Goal: Task Accomplishment & Management: Complete application form

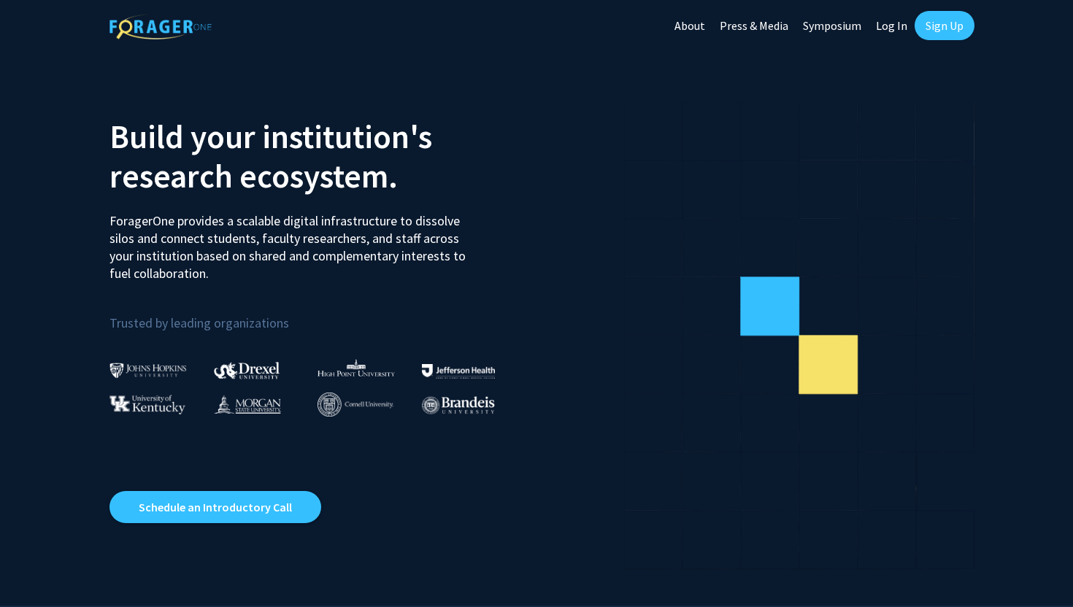
click at [948, 28] on link "Sign Up" at bounding box center [945, 25] width 60 height 29
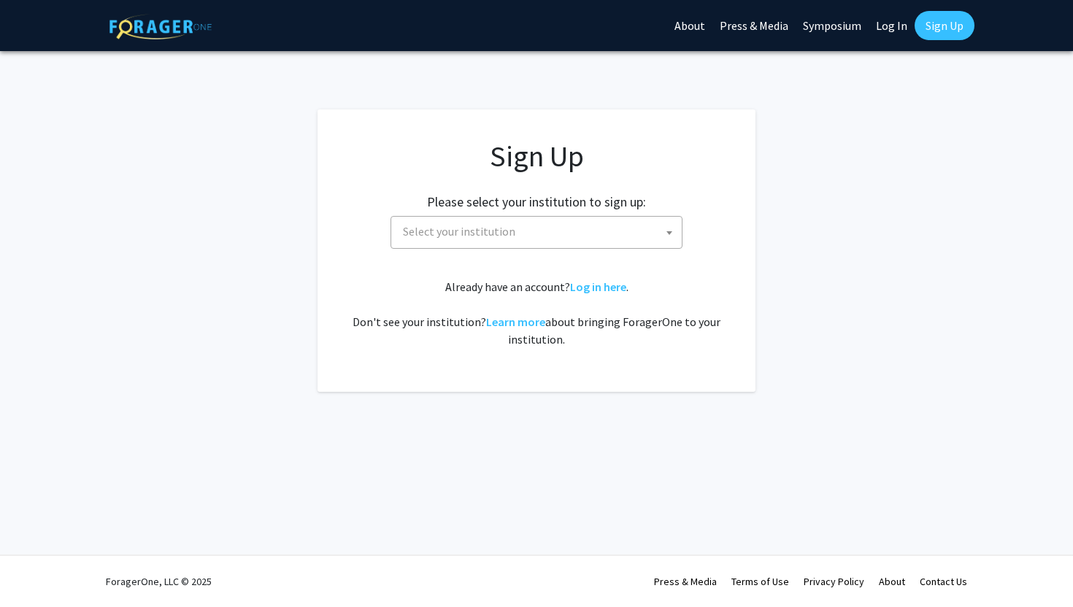
click at [580, 233] on span "Select your institution" at bounding box center [539, 232] width 285 height 30
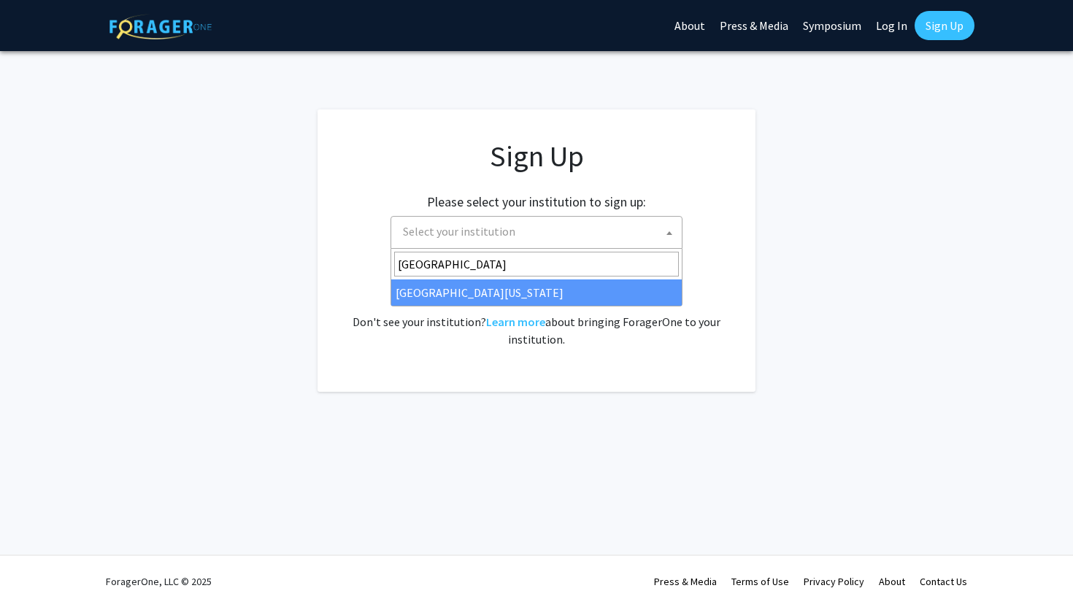
type input "[GEOGRAPHIC_DATA]"
select select "31"
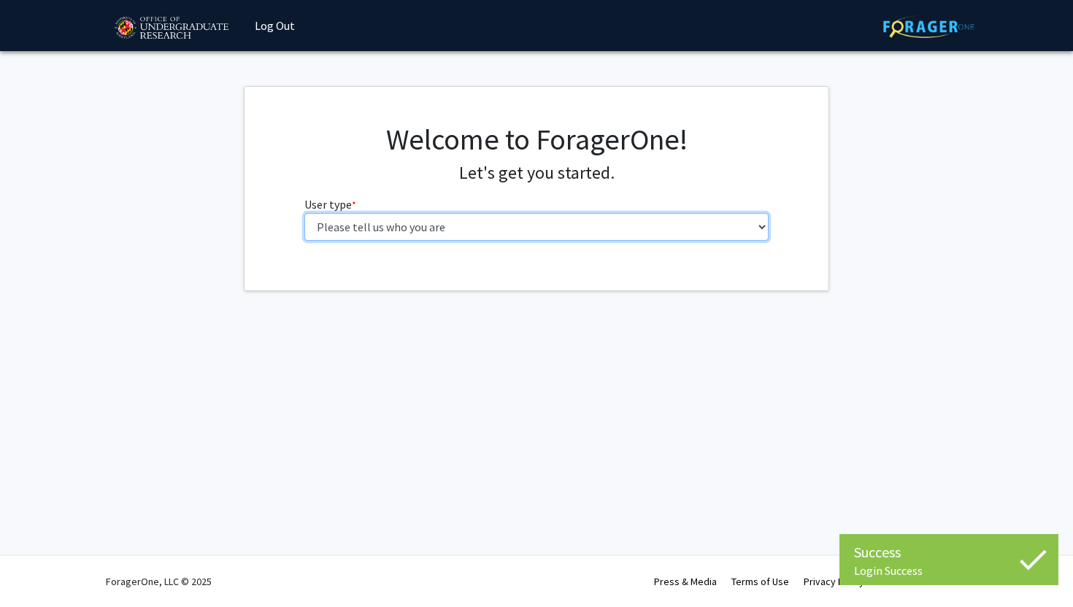
click at [456, 218] on select "Please tell us who you are Undergraduate Student Master's Student Doctoral Cand…" at bounding box center [536, 227] width 465 height 28
select select "1: undergrad"
click at [304, 213] on select "Please tell us who you are Undergraduate Student Master's Student Doctoral Cand…" at bounding box center [536, 227] width 465 height 28
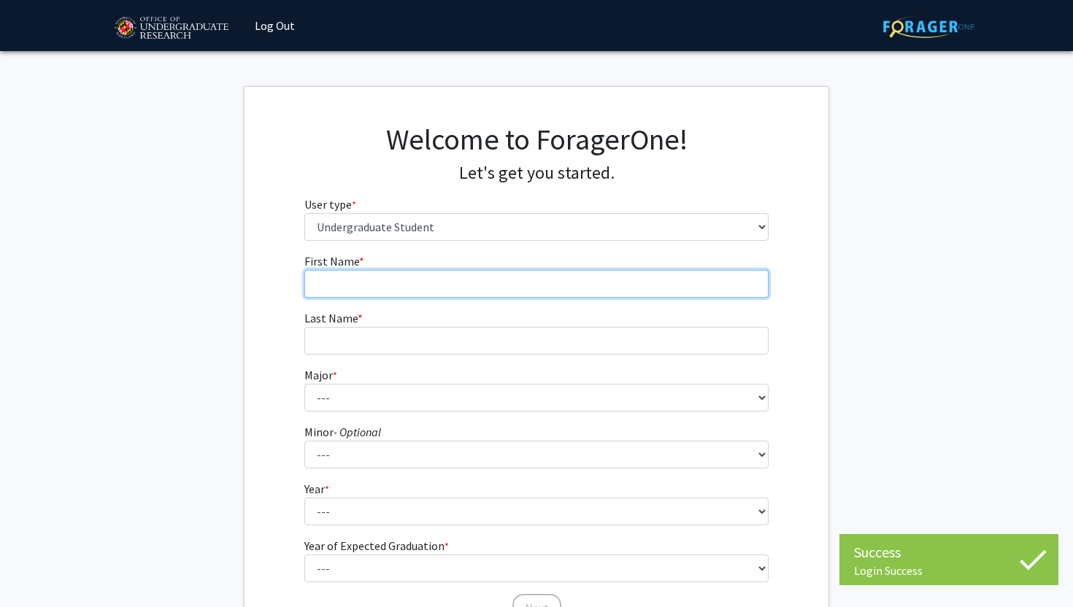
click at [445, 285] on input "First Name * required" at bounding box center [536, 284] width 465 height 28
type input "Hannah"
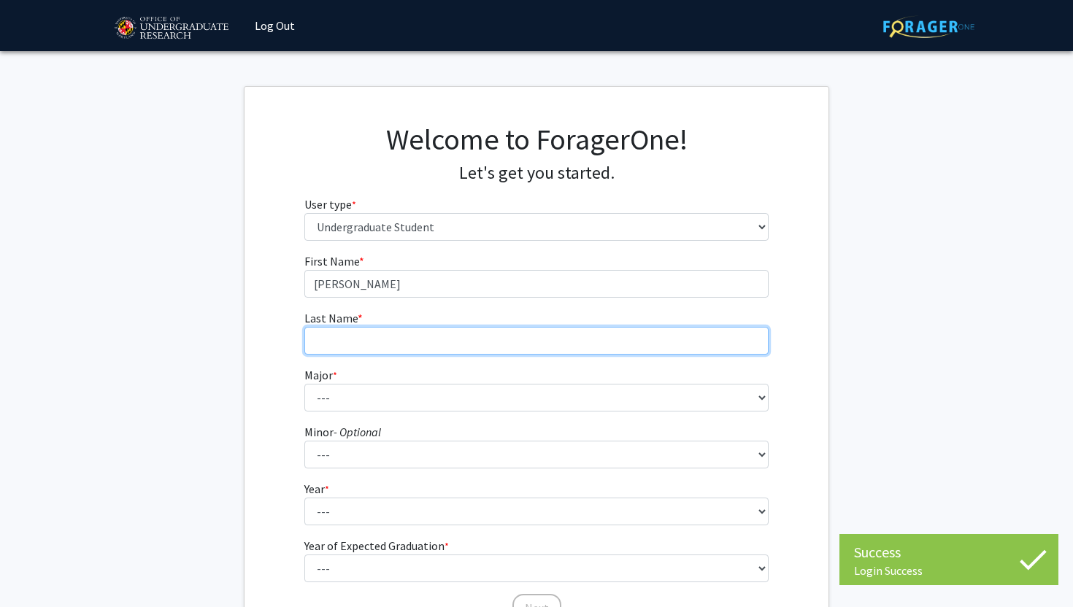
type input "Branham"
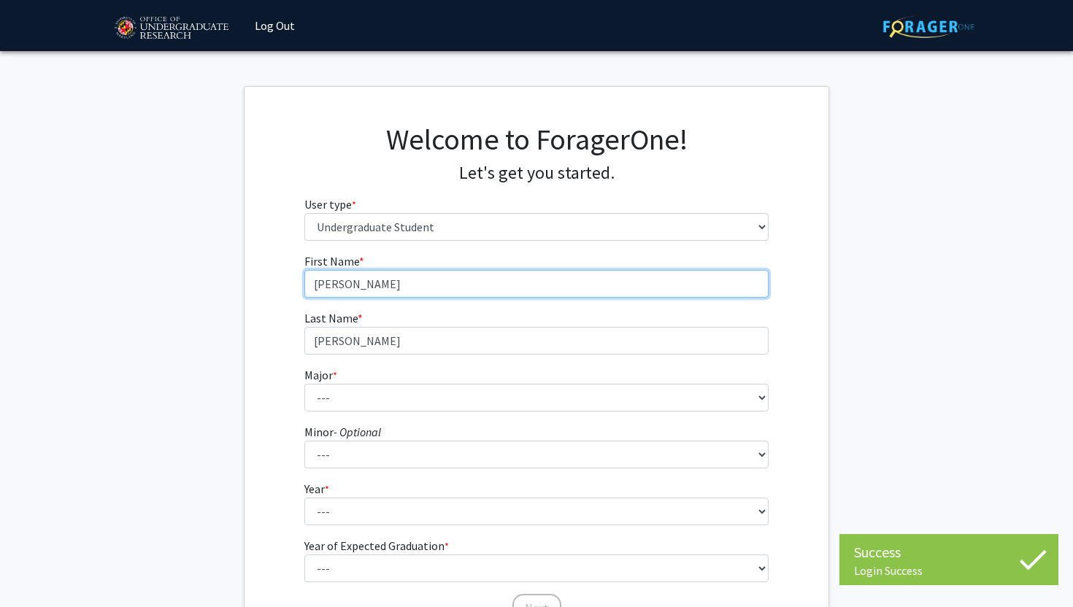
scroll to position [50, 0]
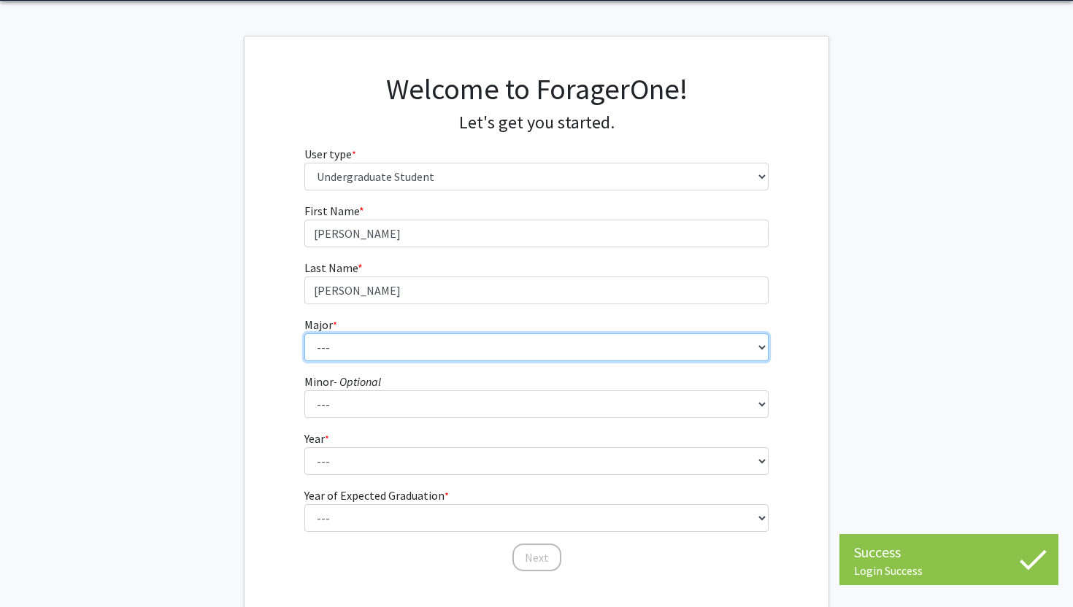
click at [382, 354] on select "--- Accounting Aerospace Engineering African American and Africana Studies Agri…" at bounding box center [536, 348] width 465 height 28
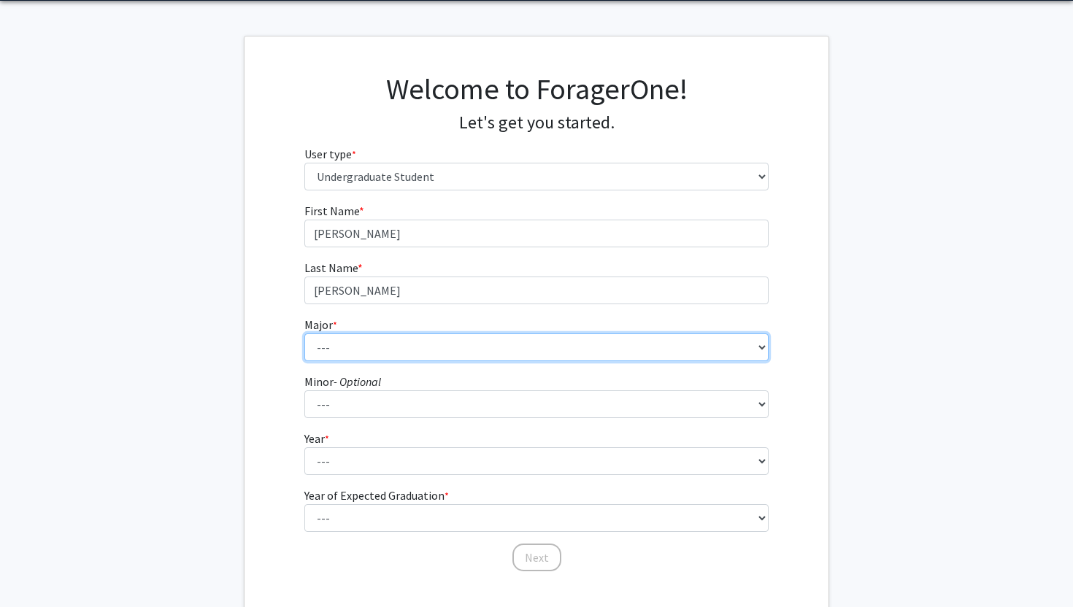
select select "4: 2305"
click at [304, 334] on select "--- Accounting Aerospace Engineering African American and Africana Studies Agri…" at bounding box center [536, 348] width 465 height 28
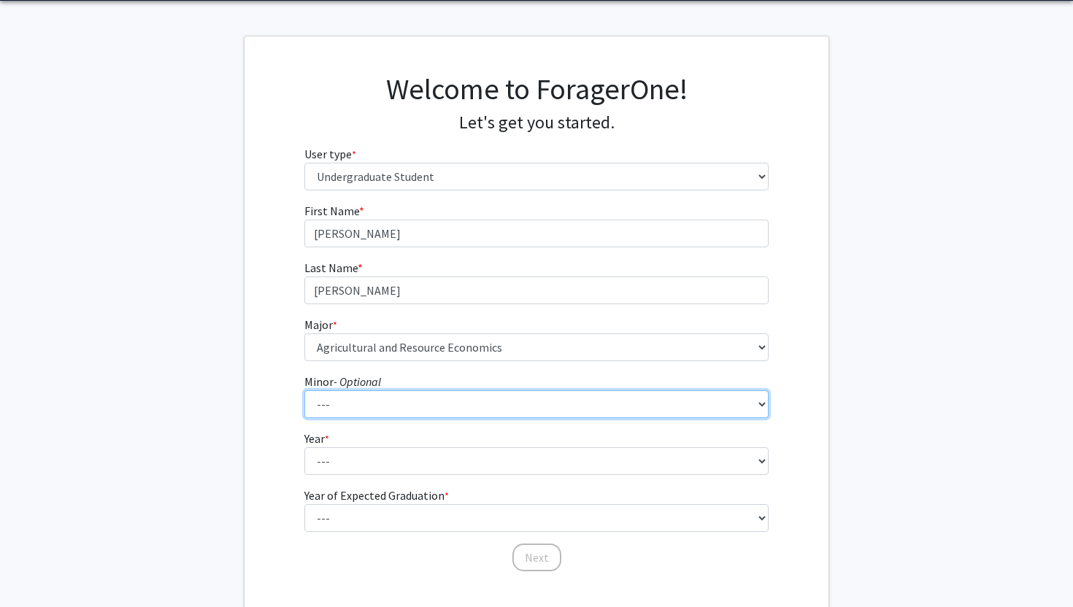
click at [412, 404] on select "--- Actuarial Mathematics Advanced Cybersecurity Experience for Students Africa…" at bounding box center [536, 405] width 465 height 28
select select "34: 1837"
click at [304, 391] on select "--- Actuarial Mathematics Advanced Cybersecurity Experience for Students Africa…" at bounding box center [536, 405] width 465 height 28
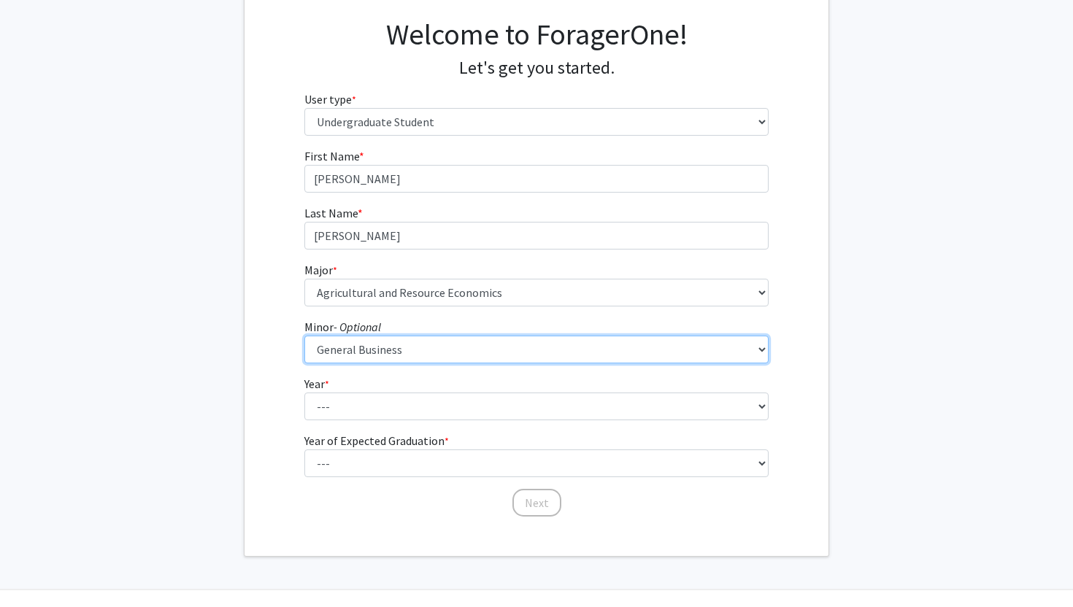
scroll to position [139, 0]
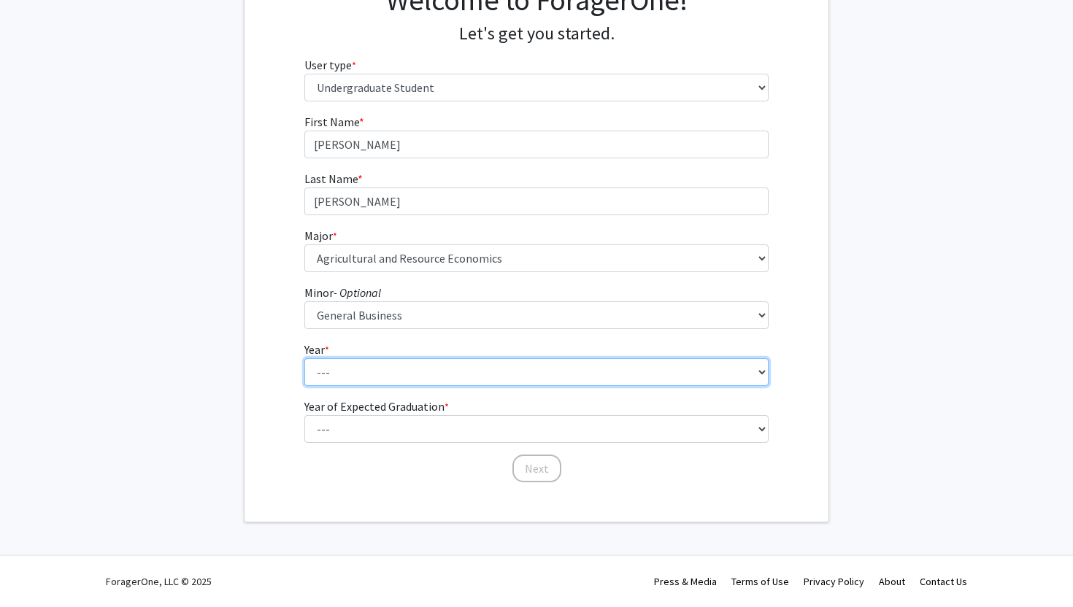
click at [372, 379] on select "--- First-year Sophomore Junior Senior Postbaccalaureate Certificate" at bounding box center [536, 372] width 465 height 28
select select "3: junior"
click at [304, 358] on select "--- First-year Sophomore Junior Senior Postbaccalaureate Certificate" at bounding box center [536, 372] width 465 height 28
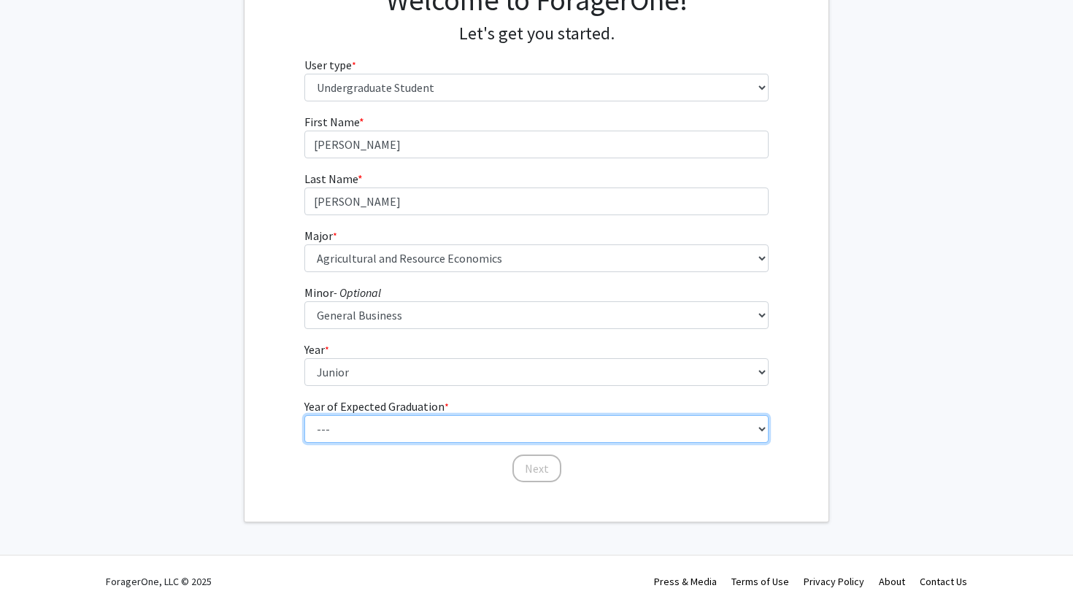
click at [402, 429] on select "--- 2025 2026 2027 2028 2029 2030 2031 2032 2033 2034" at bounding box center [536, 429] width 465 height 28
select select "3: 2027"
click at [304, 415] on select "--- 2025 2026 2027 2028 2029 2030 2031 2032 2033 2034" at bounding box center [536, 429] width 465 height 28
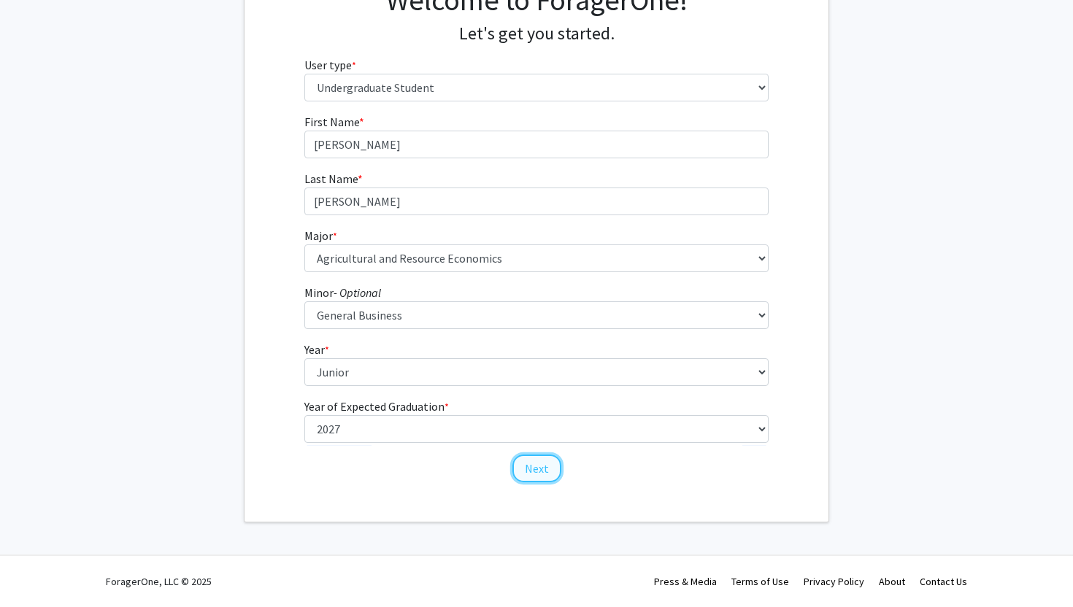
click at [534, 461] on button "Next" at bounding box center [536, 469] width 49 height 28
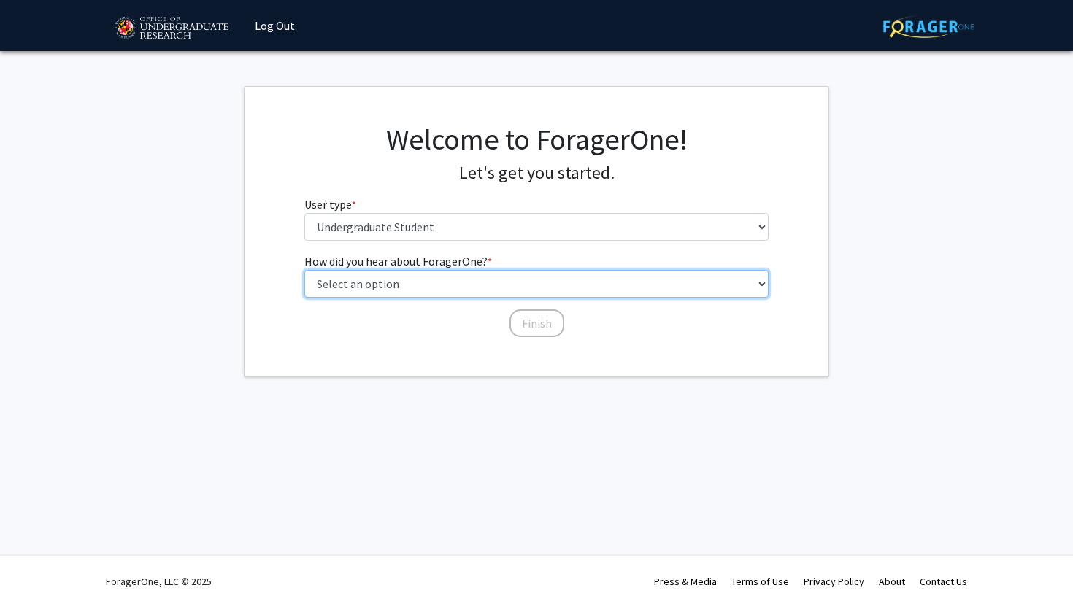
click at [496, 280] on select "Select an option Peer/student recommendation Faculty/staff recommendation Unive…" at bounding box center [536, 284] width 465 height 28
select select "1: peer_recommendation"
click at [304, 270] on select "Select an option Peer/student recommendation Faculty/staff recommendation Unive…" at bounding box center [536, 284] width 465 height 28
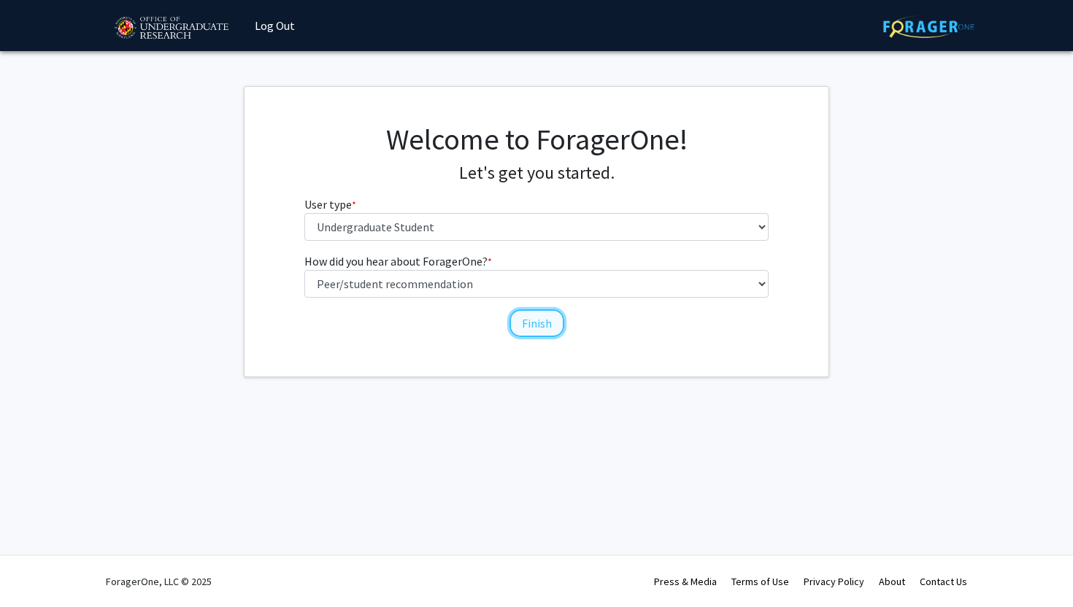
click at [526, 320] on button "Finish" at bounding box center [537, 324] width 55 height 28
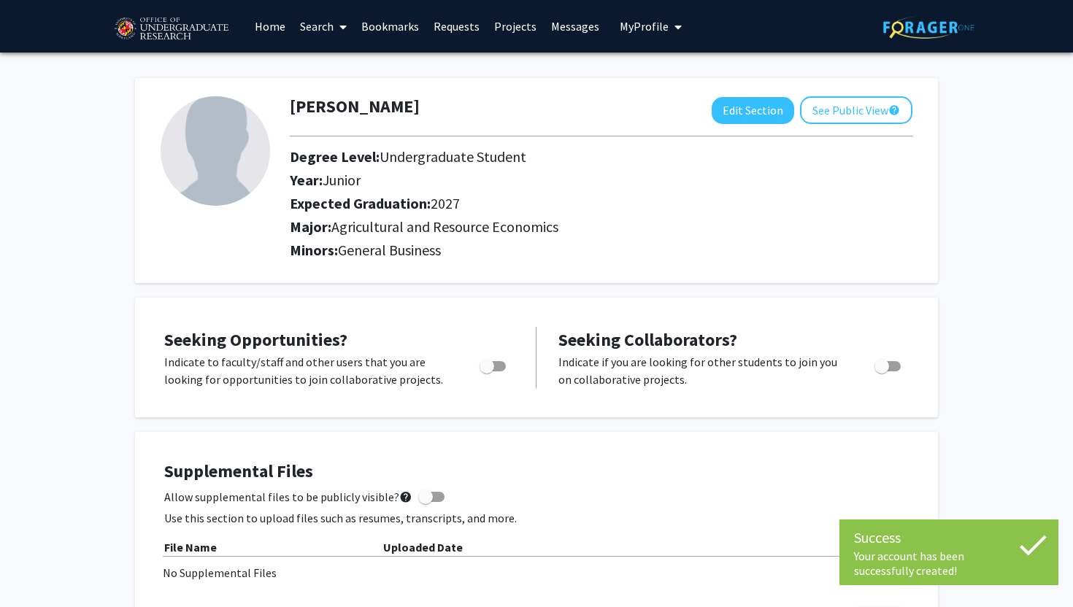
click at [493, 368] on span "Toggle" at bounding box center [487, 366] width 15 height 15
click at [487, 372] on input "Are you actively seeking opportunities?" at bounding box center [486, 372] width 1 height 1
checkbox input "true"
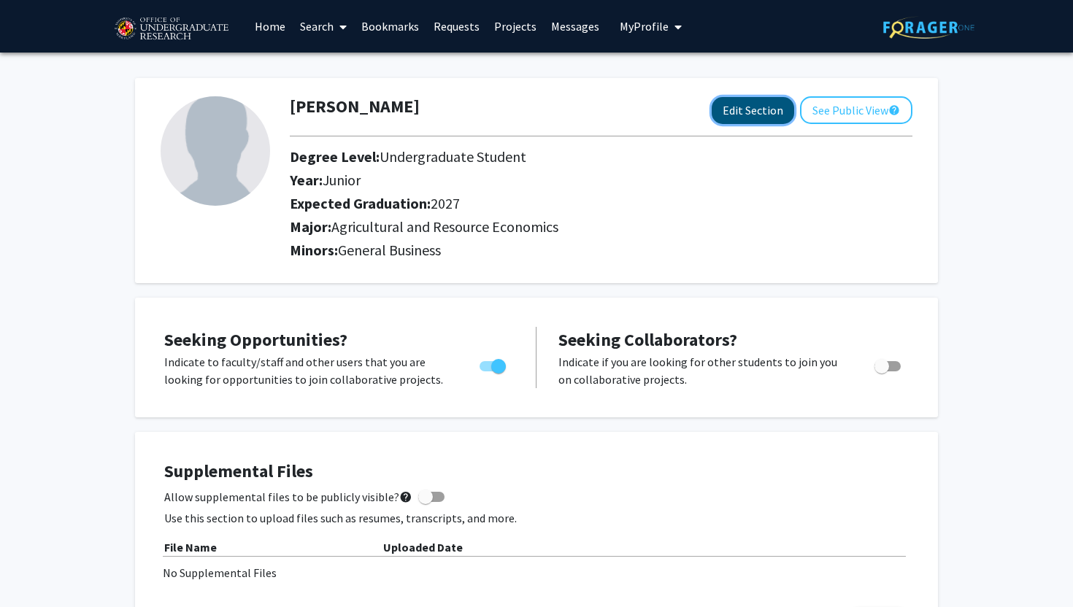
click at [759, 110] on button "Edit Section" at bounding box center [753, 110] width 82 height 27
select select "junior"
select select "2027"
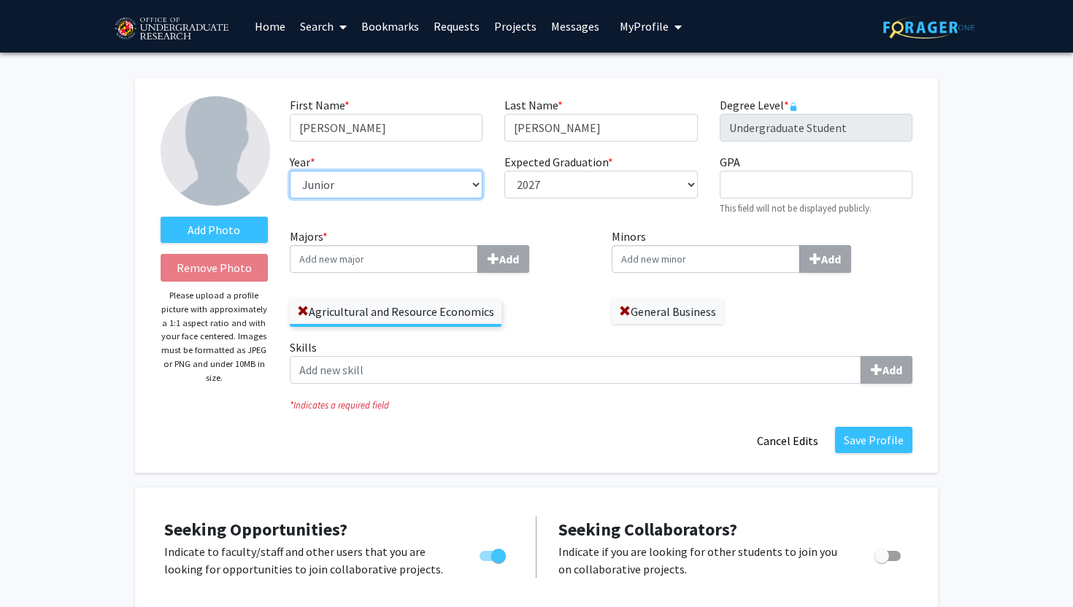
click at [385, 184] on select "--- First-year Sophomore Junior Senior Postbaccalaureate Certificate" at bounding box center [386, 185] width 193 height 28
select select "sophomore"
click at [290, 171] on select "--- First-year Sophomore Junior Senior Postbaccalaureate Certificate" at bounding box center [386, 185] width 193 height 28
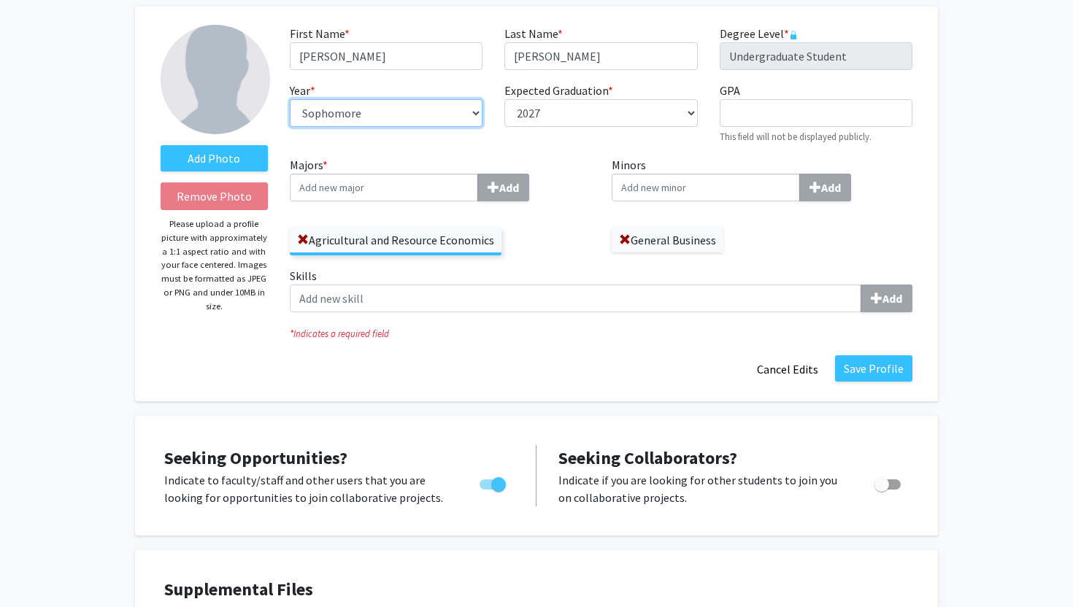
scroll to position [78, 0]
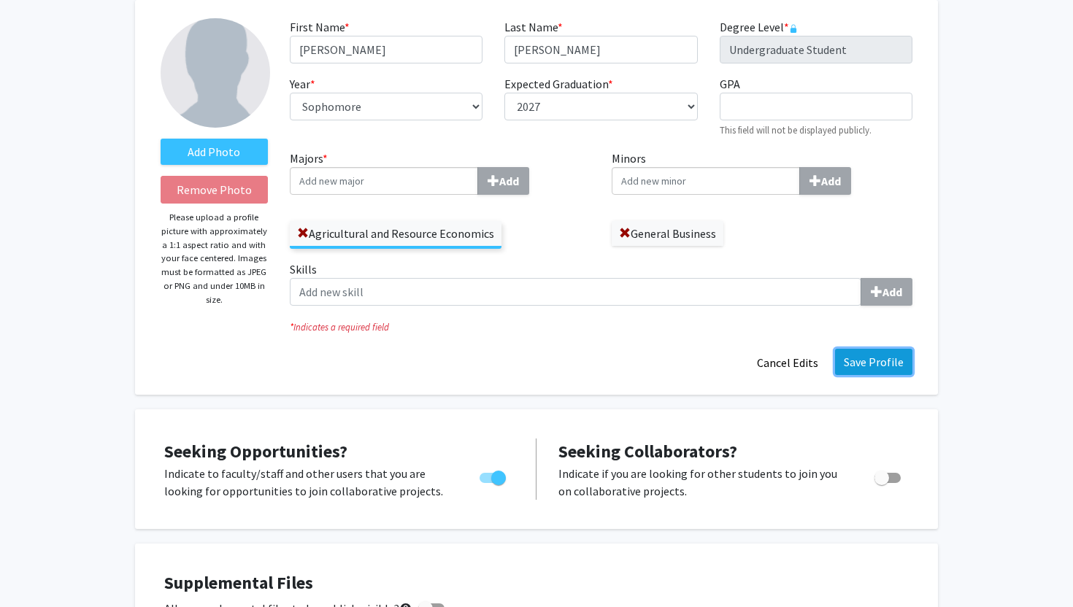
click at [877, 364] on button "Save Profile" at bounding box center [873, 362] width 77 height 26
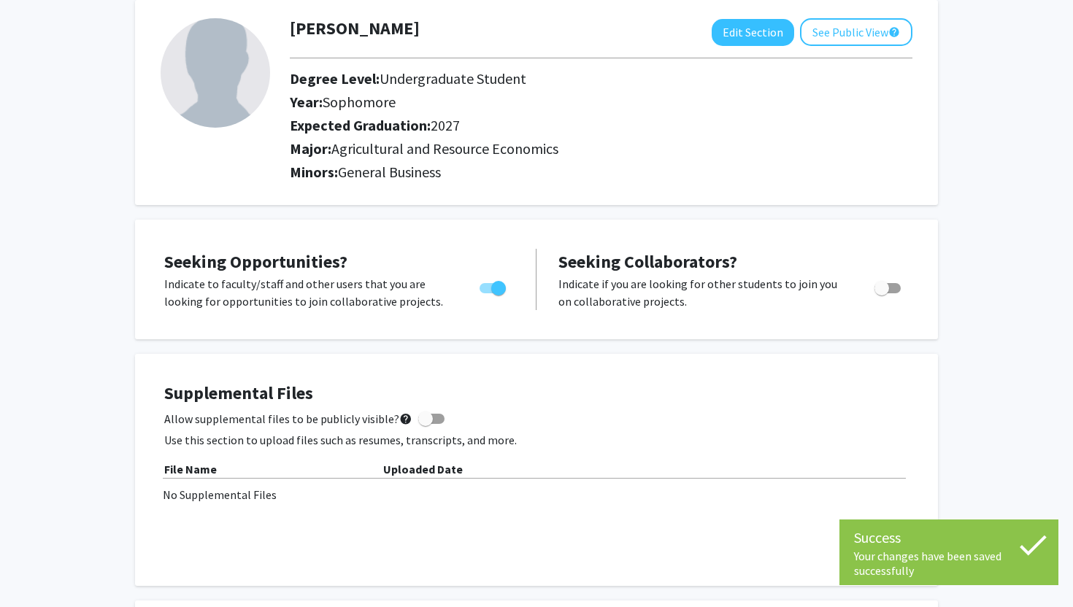
scroll to position [0, 0]
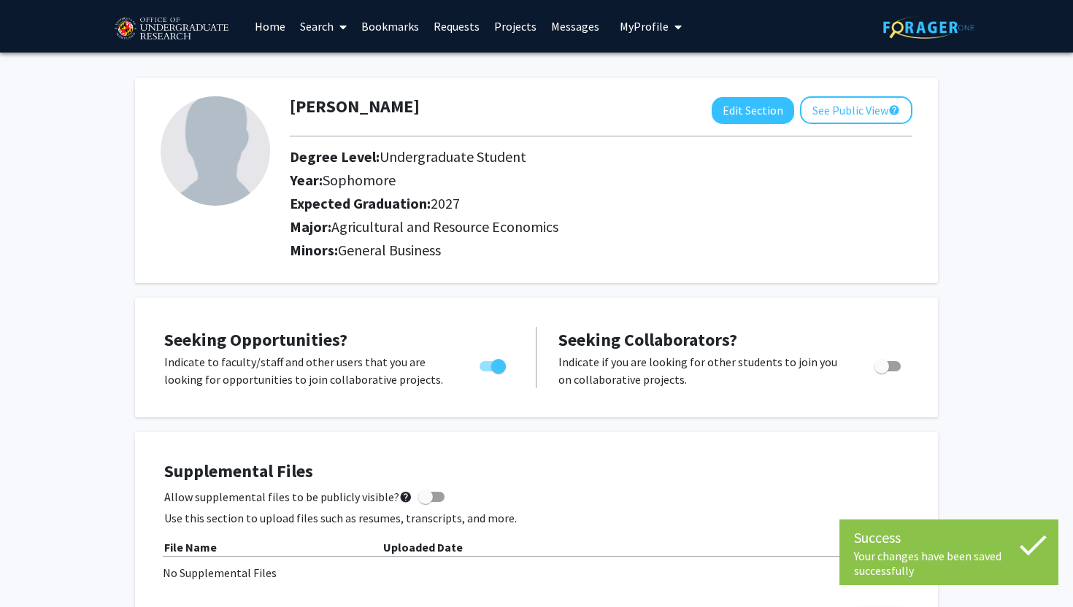
click at [515, 23] on link "Projects" at bounding box center [515, 26] width 57 height 51
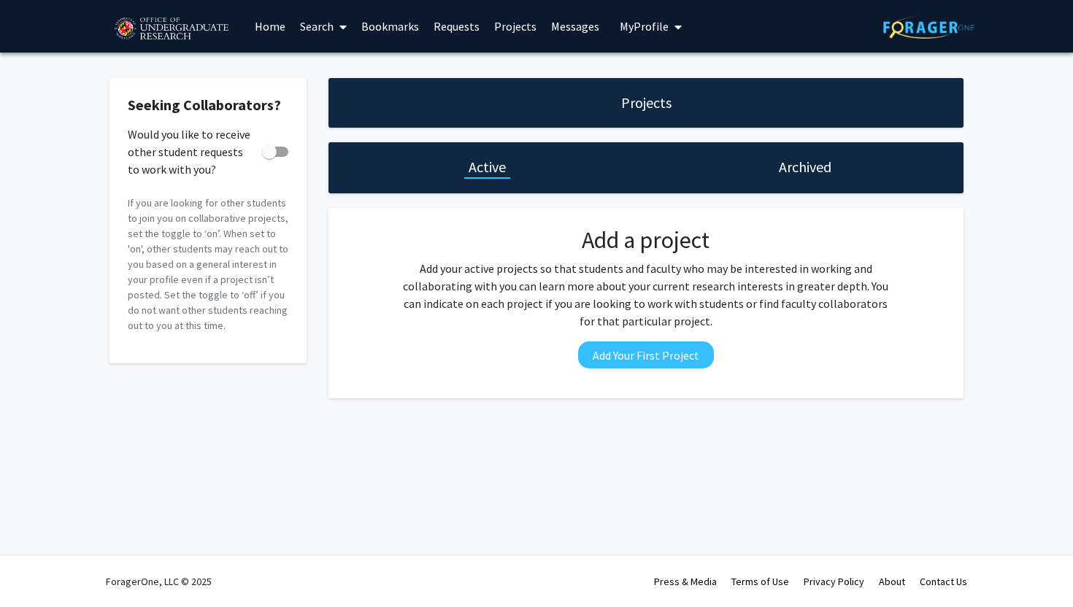
click at [277, 26] on link "Home" at bounding box center [269, 26] width 45 height 51
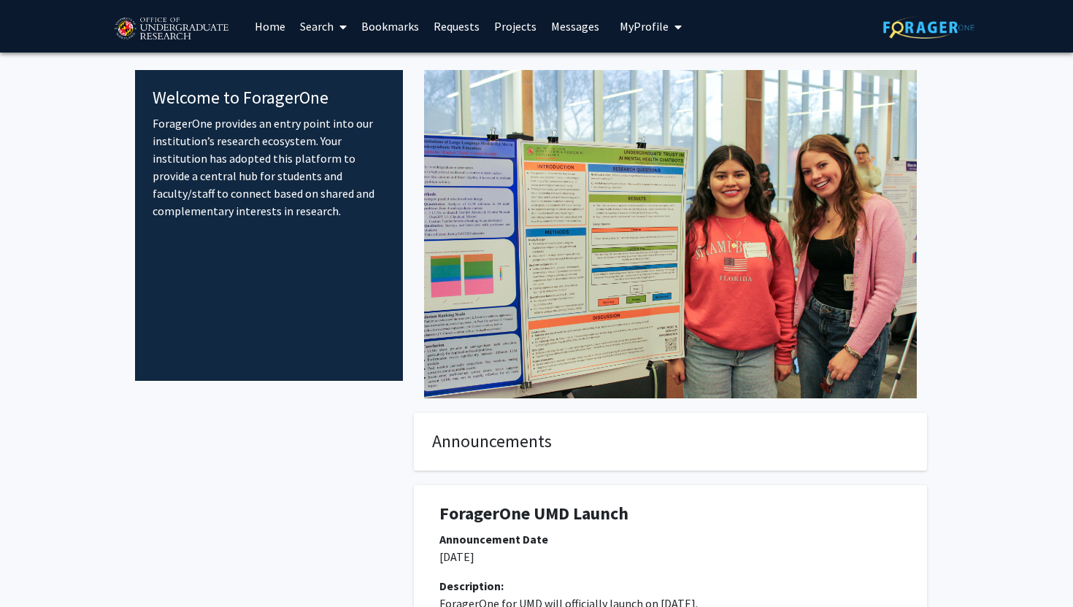
click at [315, 29] on link "Search" at bounding box center [323, 26] width 61 height 51
click at [343, 93] on span "Students" at bounding box center [337, 96] width 89 height 29
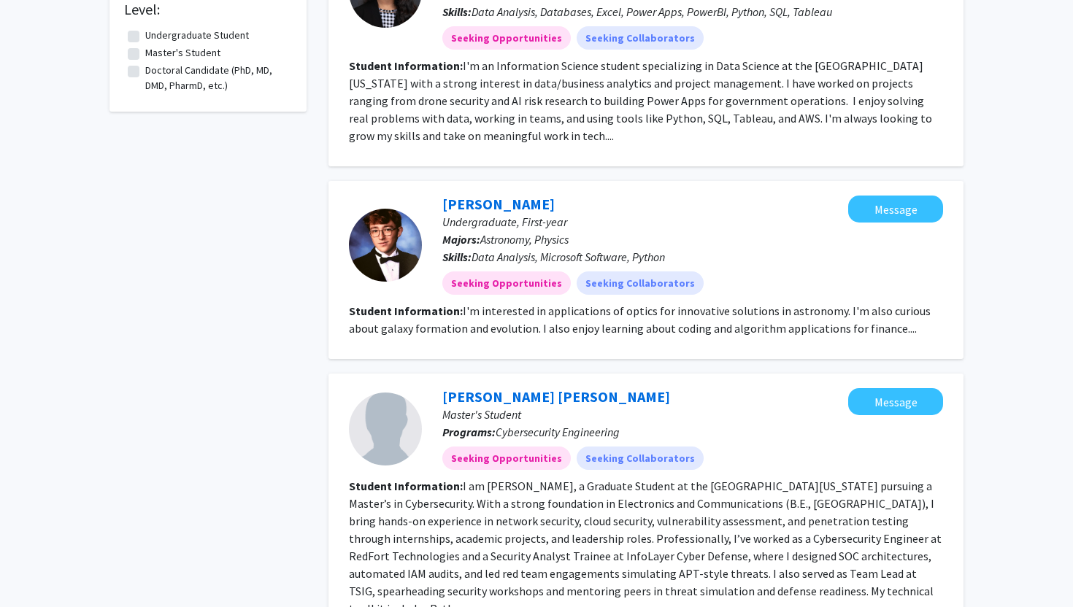
scroll to position [1532, 0]
